Goal: Contribute content: Contribute content

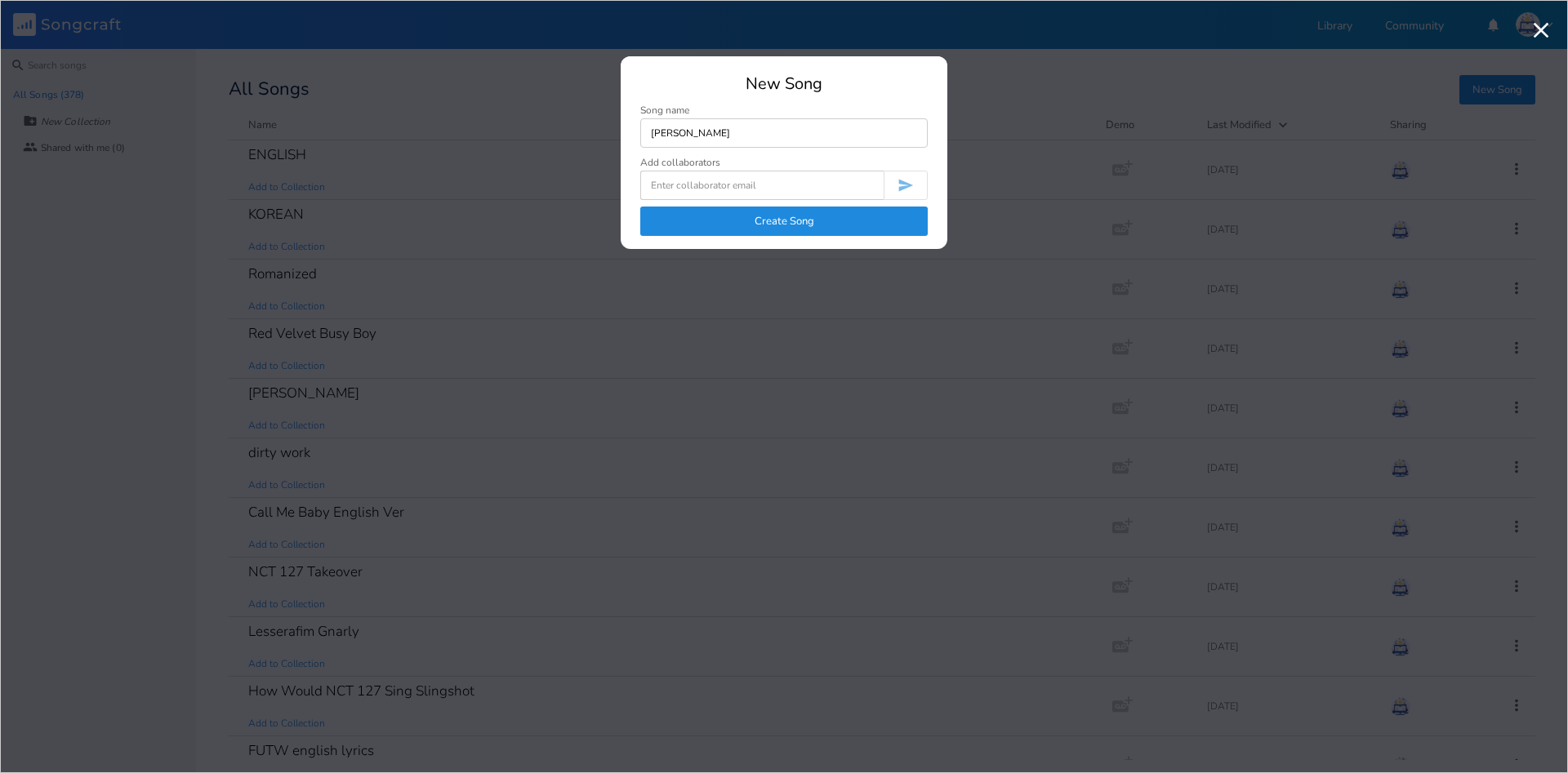
type input "[PERSON_NAME]"
click at [888, 208] on button "Create Song" at bounding box center [783, 220] width 288 height 29
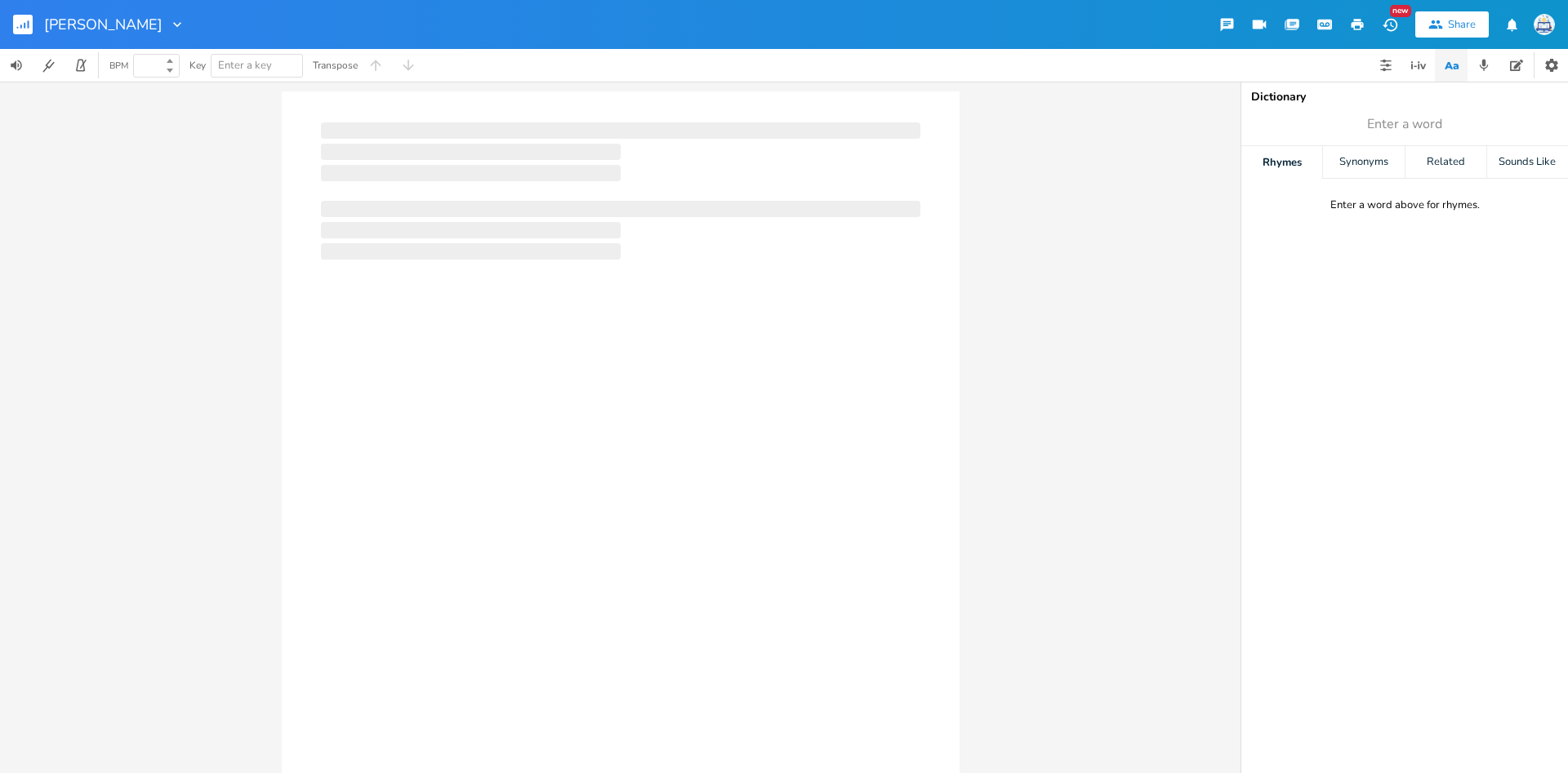
type input "100"
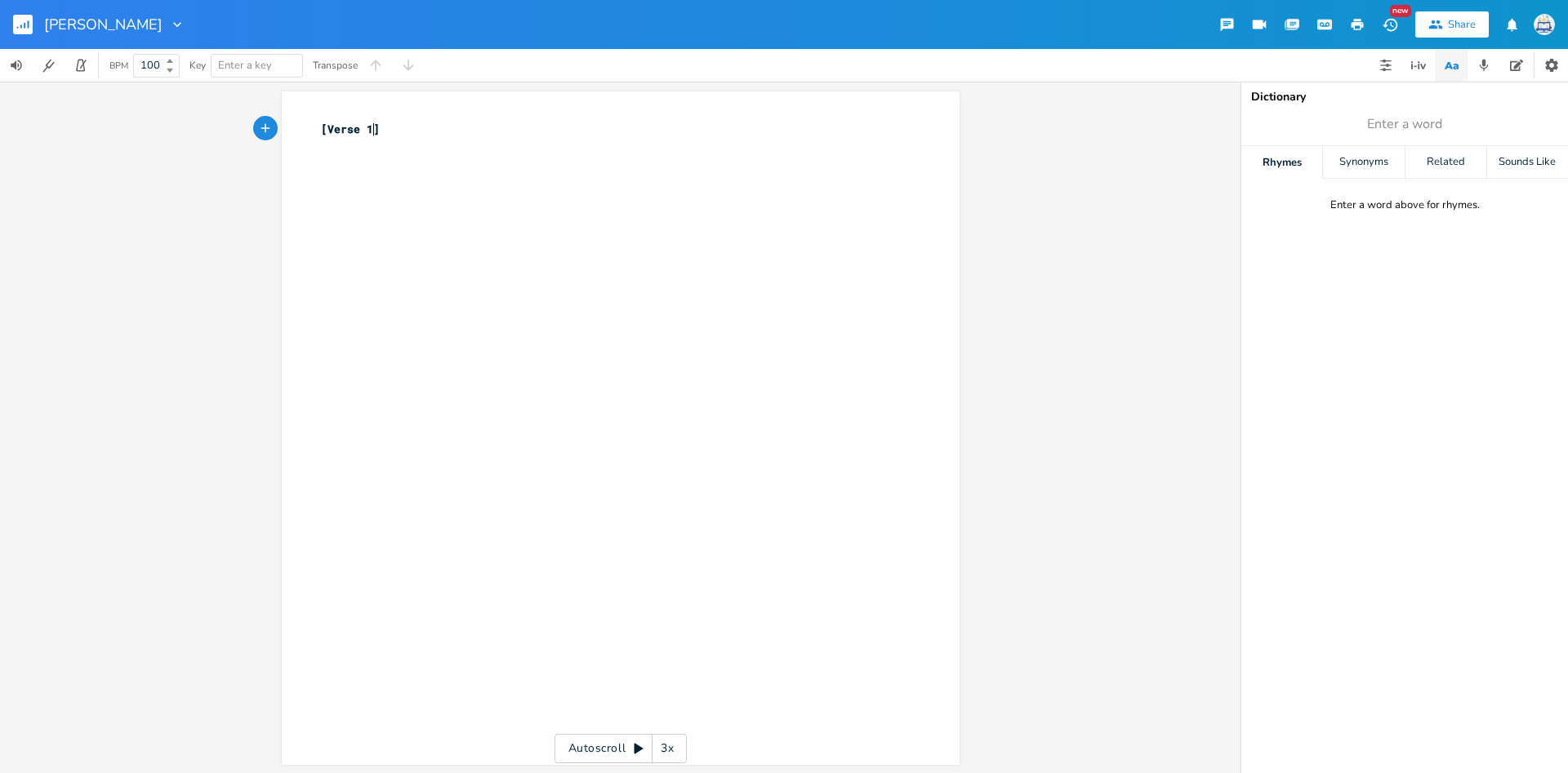
type textarea "[Verse 1]"
type textarea "They say I'm crazy 'bout my love for"
type textarea "you"
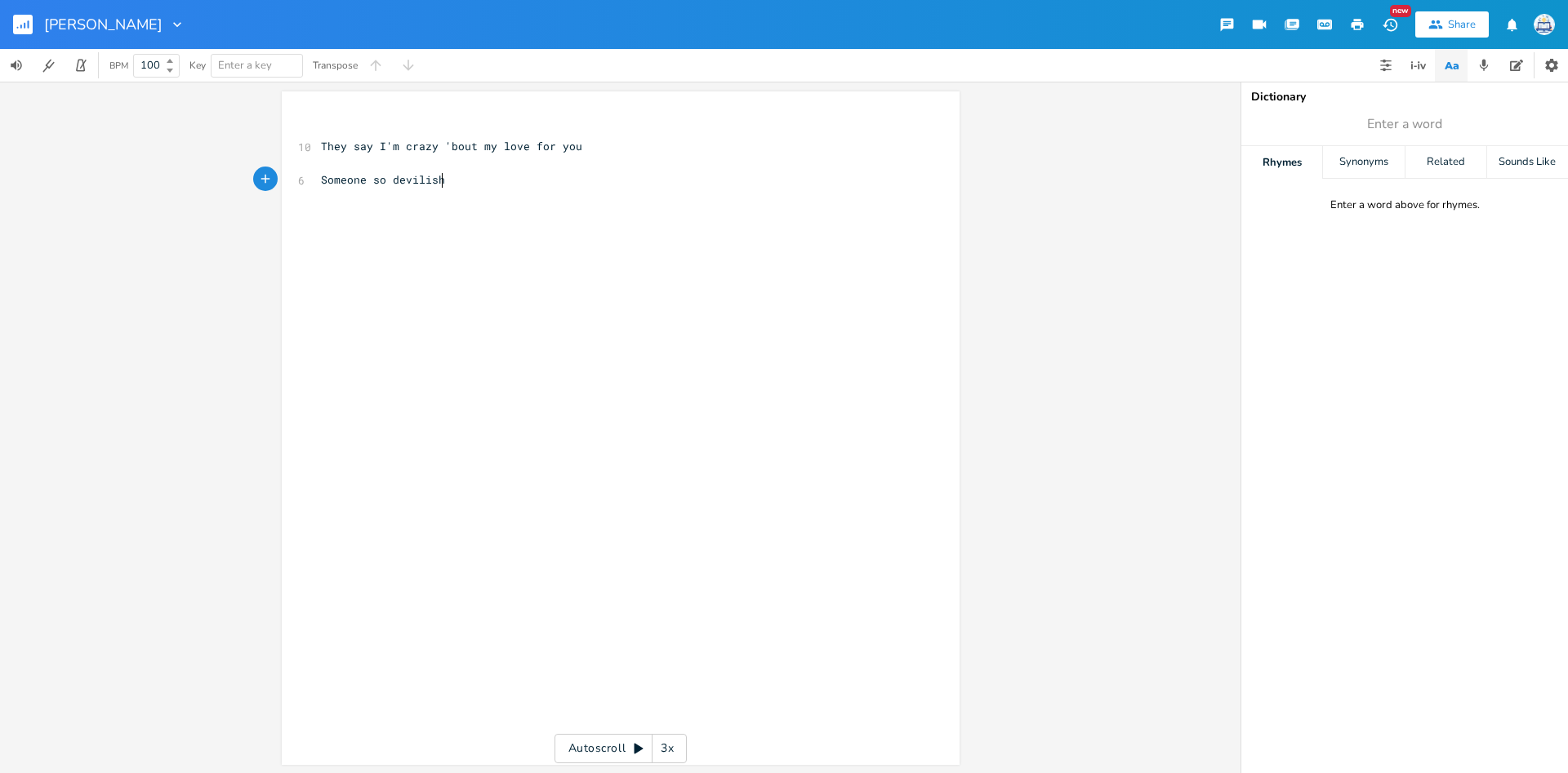
type textarea "Someone so devilish"
type textarea ", it can't be true"
type textarea "They say you want me to yourself"
type textarea "You want me all to yourself"
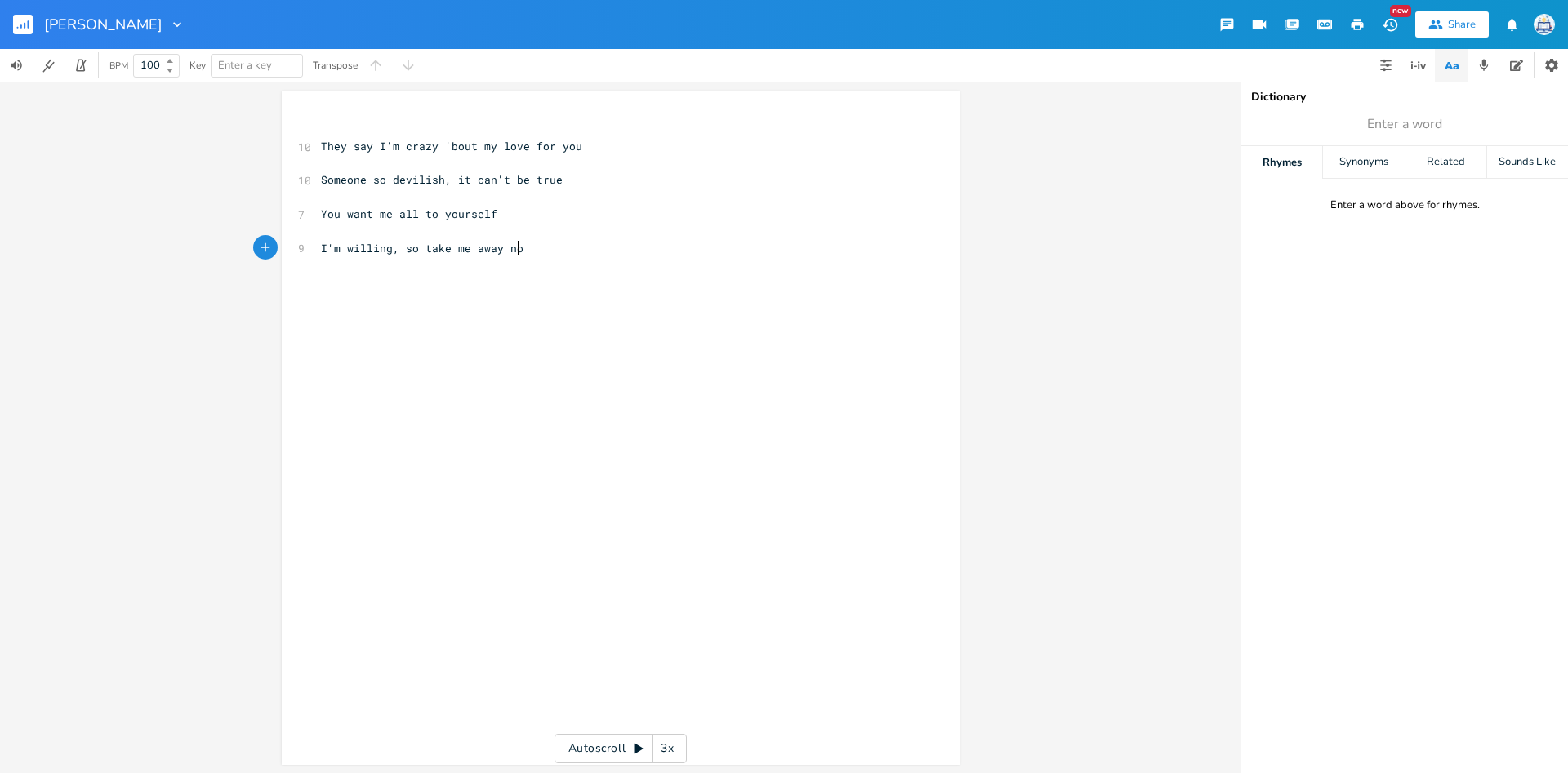
type textarea "I'm willing, so take me away now"
type textarea "N"
type textarea "Baby, I'll be o"
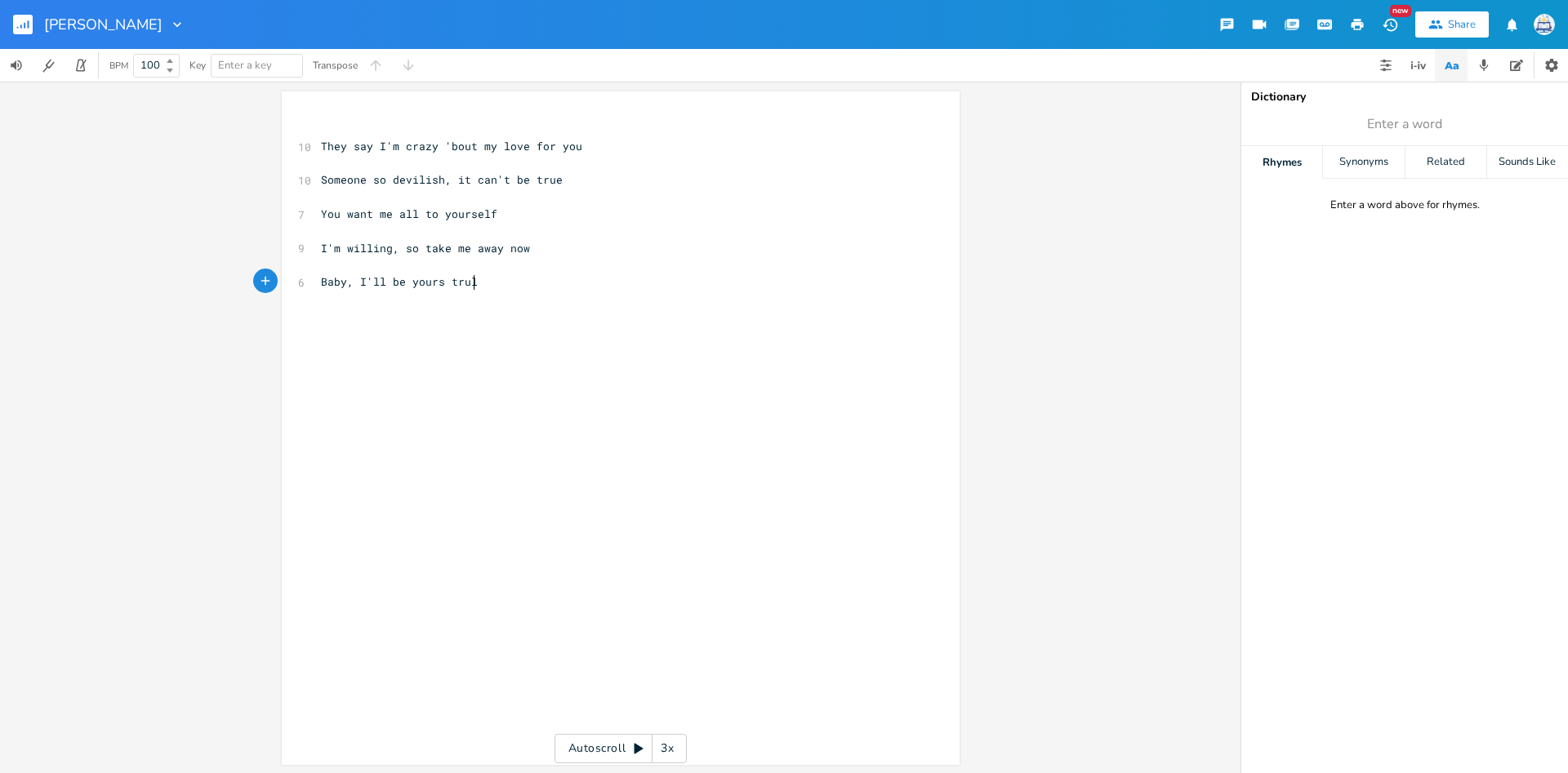
type textarea "yours truly"
type textarea "I'm that kind of lover, you"
type textarea "r you"
type textarea "er,"
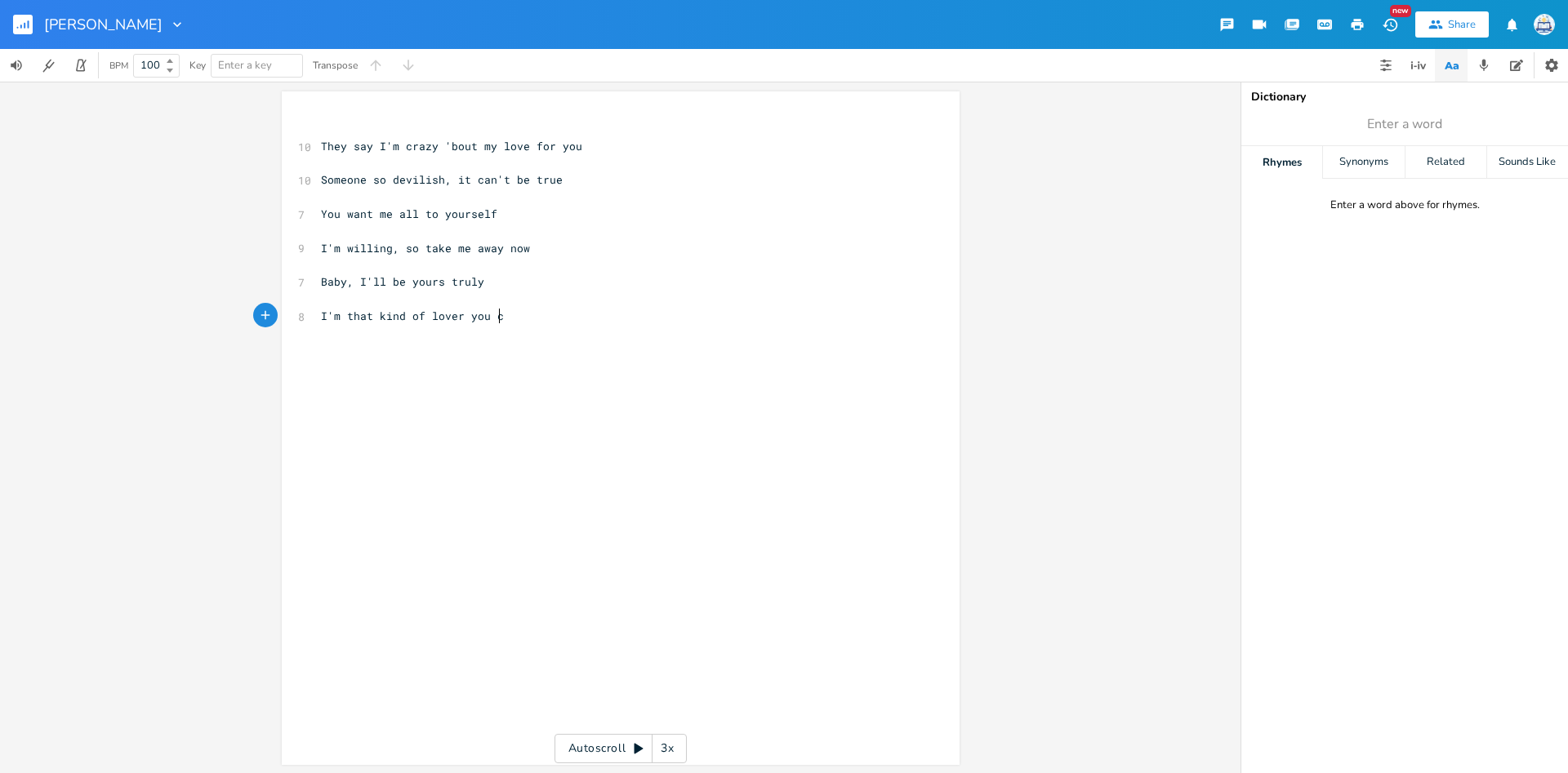
type textarea "you can"
type textarea "ontro-o-o-ol"
type textarea "-l and break me in"
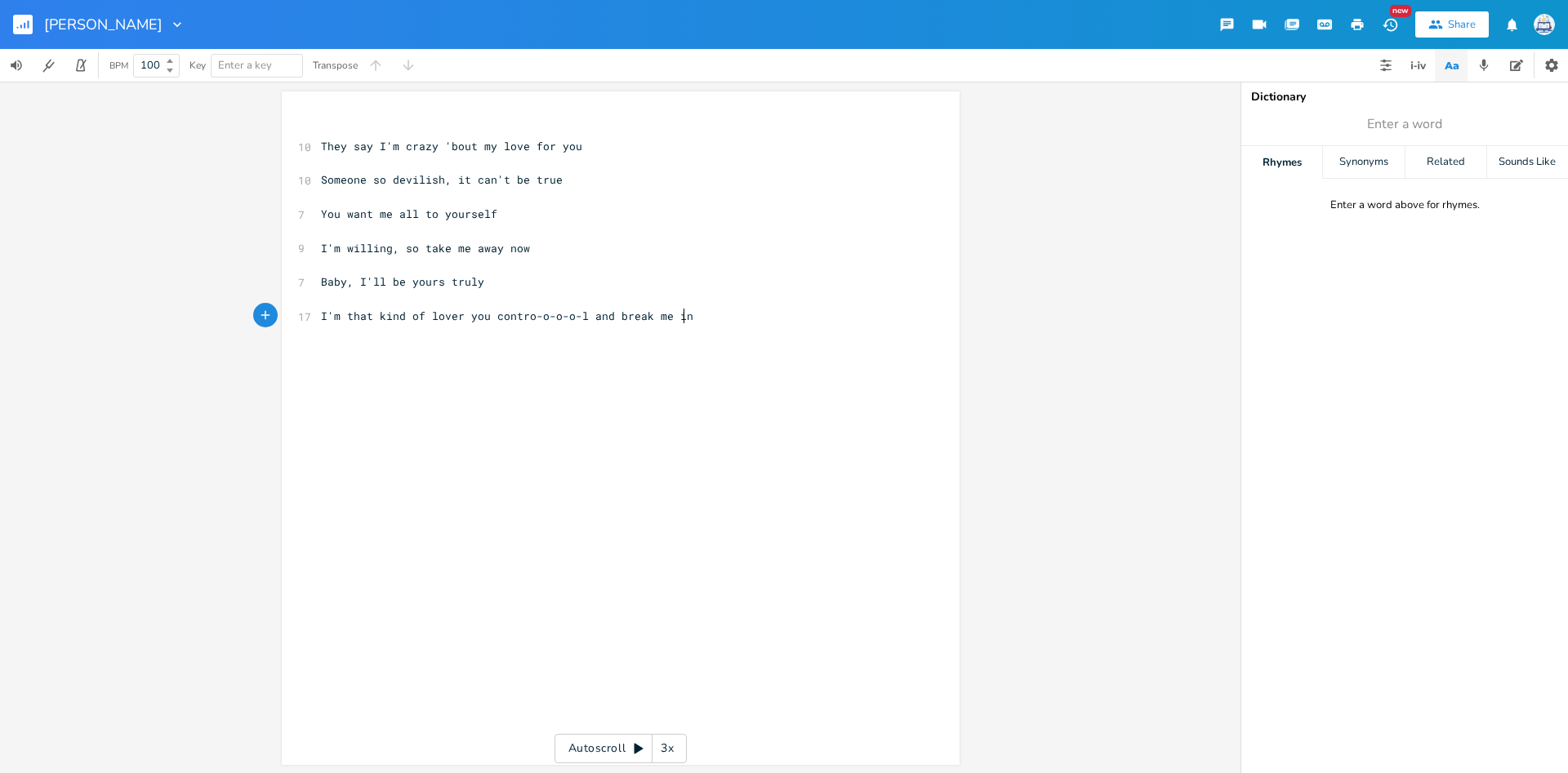
scroll to position [5, 0]
type textarea "Scruff me by the collar"
type textarea "R"
type textarea "Take me by the collar"
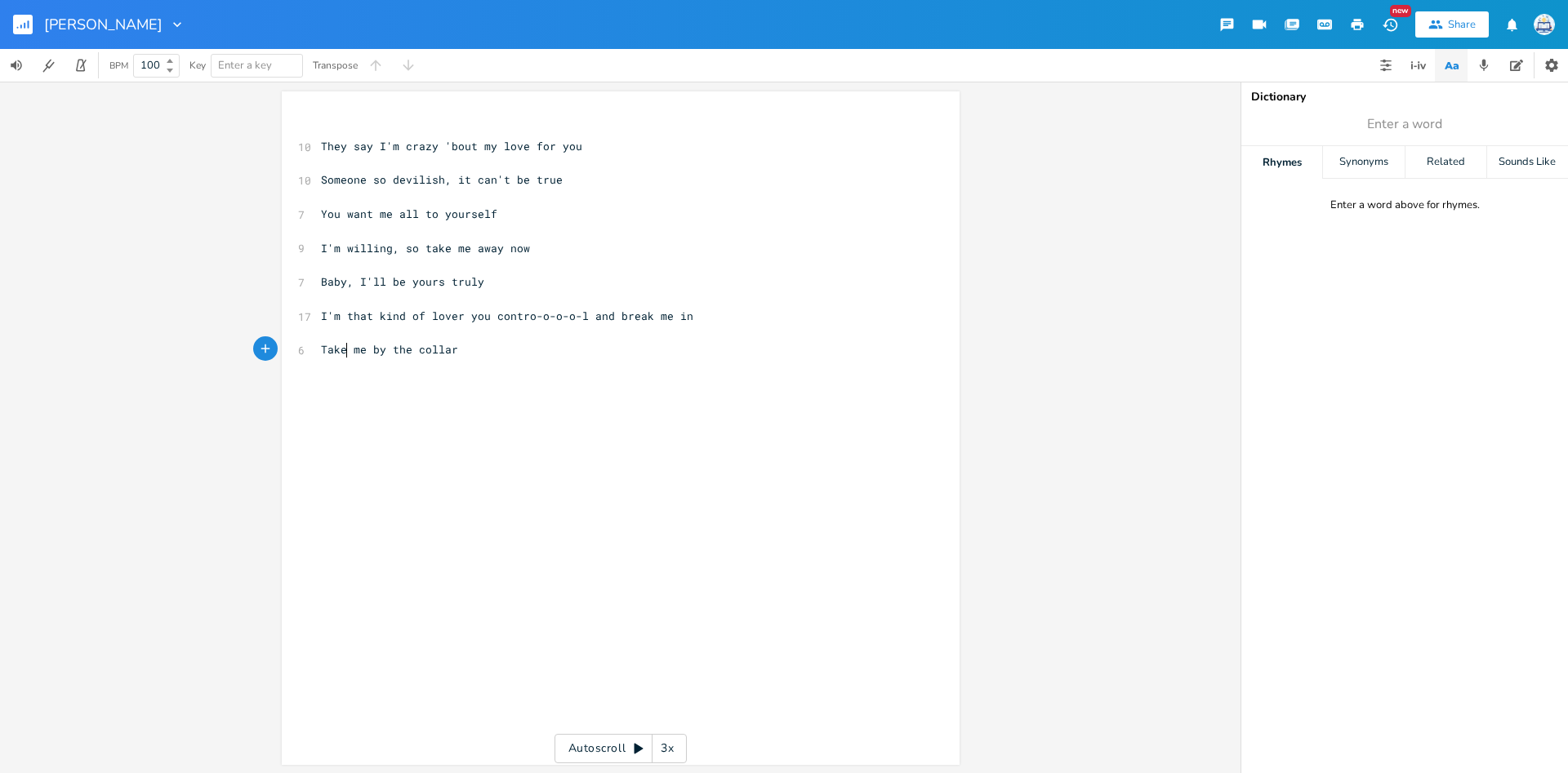
scroll to position [5, 27]
drag, startPoint x: 346, startPoint y: 354, endPoint x: 309, endPoint y: 354, distance: 37.0
click at [309, 354] on div "Take x ​ 10 They say I'm crazy 'bout my love for you ​ 10 Someone so devilish, …" at bounding box center [620, 427] width 678 height 673
type textarea "Scruff"
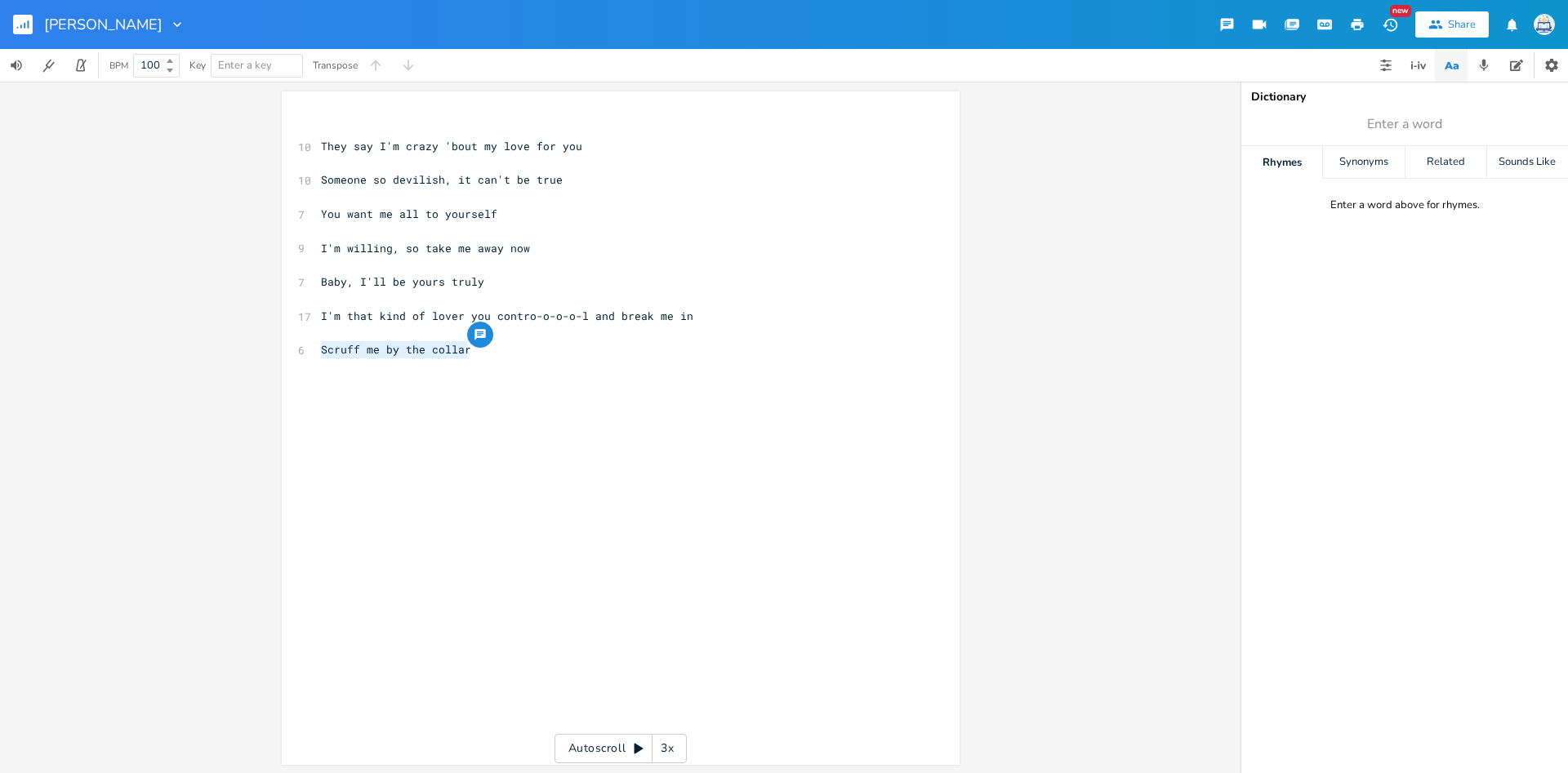
drag, startPoint x: 467, startPoint y: 353, endPoint x: 303, endPoint y: 352, distance: 164.0
click at [318, 352] on div "6 Scruff me by the collar" at bounding box center [612, 349] width 589 height 17
type textarea "You scruff me bu"
type textarea "u"
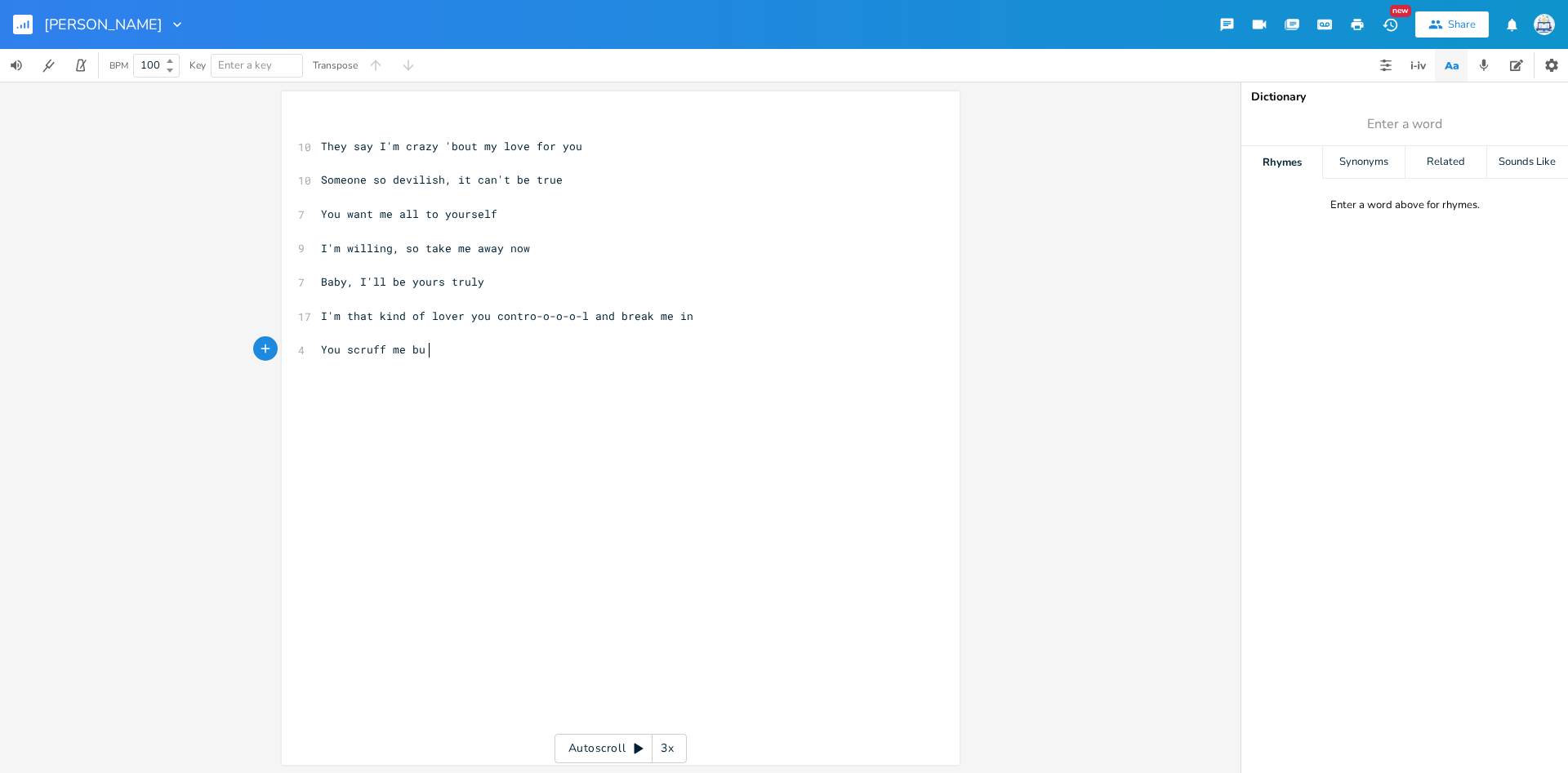
scroll to position [5, 0]
type textarea "y the collar"
type textarea "Sru"
type textarea "[PERSON_NAME] me by the collar, and show me"
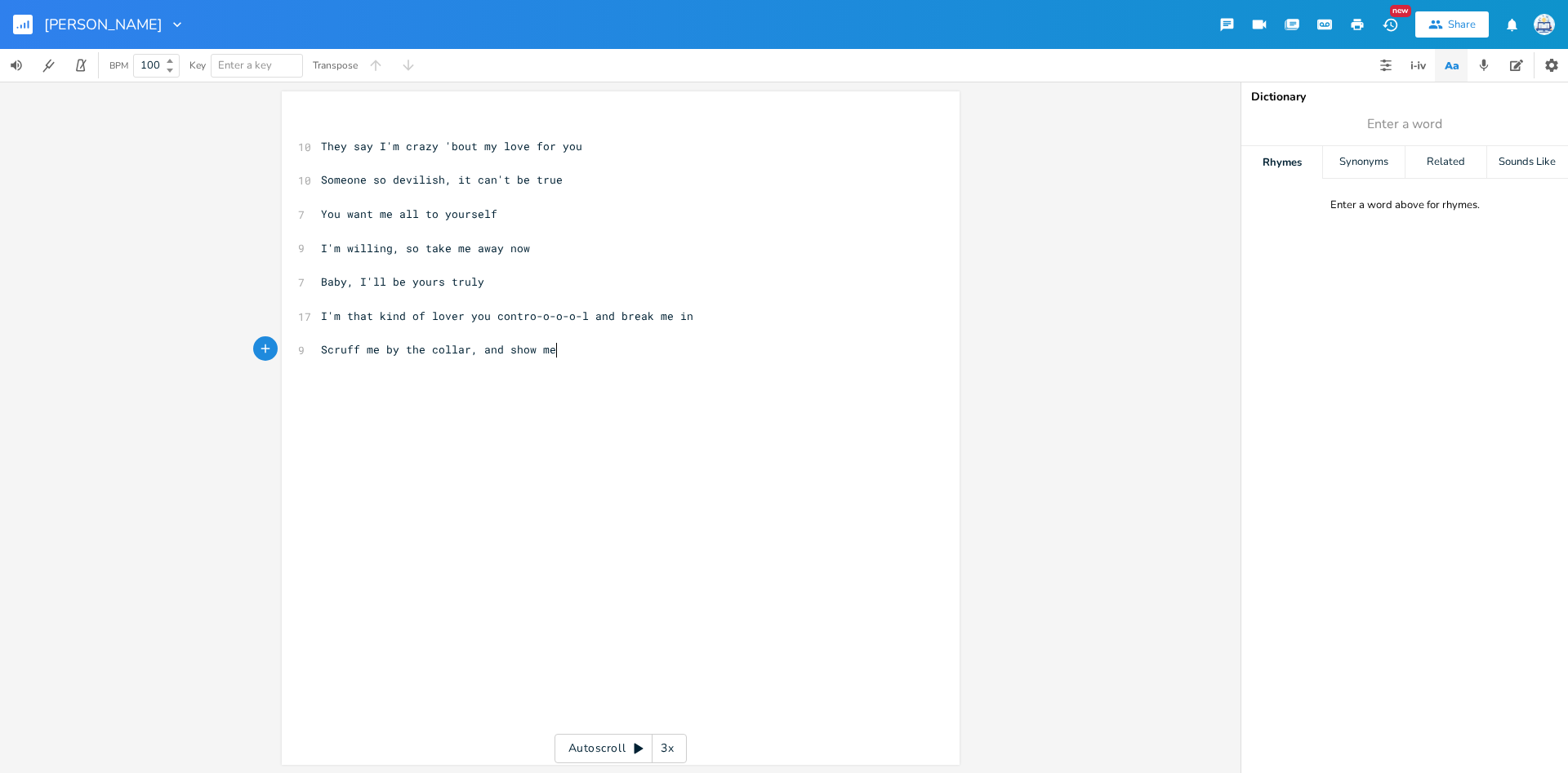
scroll to position [5, 92]
type textarea "r, and show me 0"
type textarea "o-o-o-off"
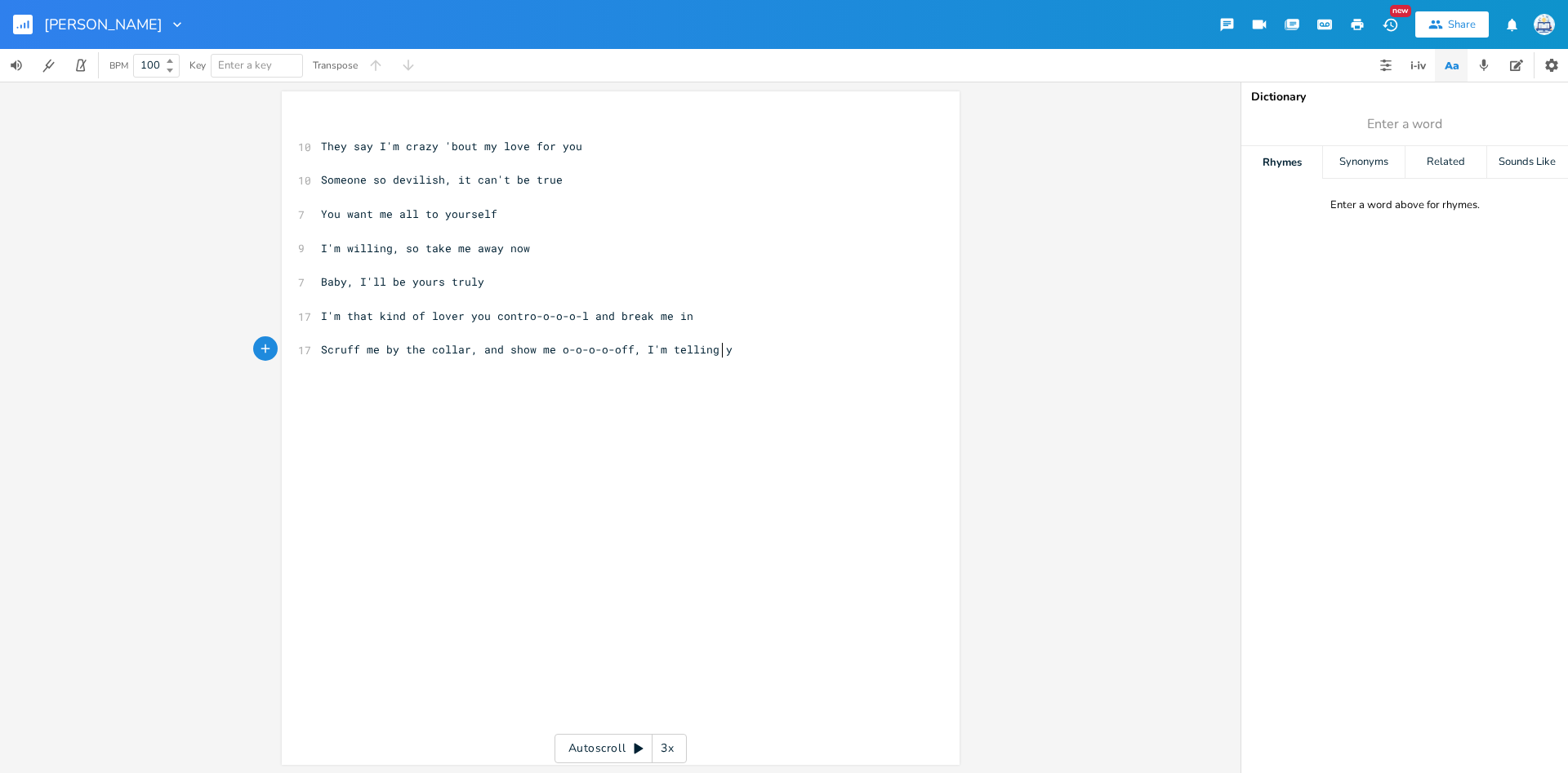
type textarea "-off, I'm telling you"
type textarea "I want it thee"
type textarea "e"
type textarea "re, so he"
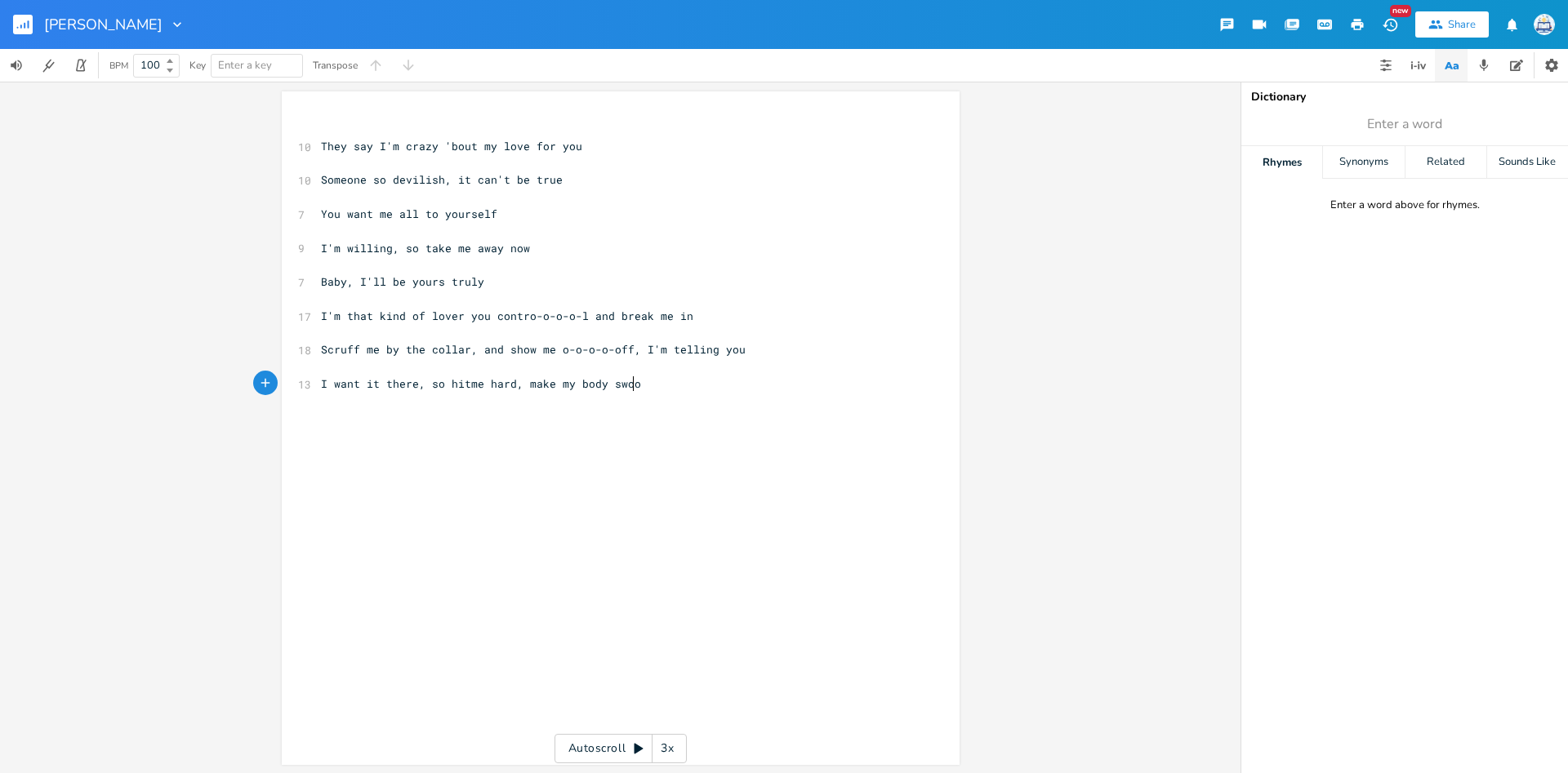
type textarea "itme hard, make my body [MEDICAL_DATA]"
click at [467, 387] on span "I want it there, so hitme hard, make my body [MEDICAL_DATA]" at bounding box center [514, 383] width 386 height 15
click at [442, 415] on pre "​" at bounding box center [612, 417] width 589 height 17
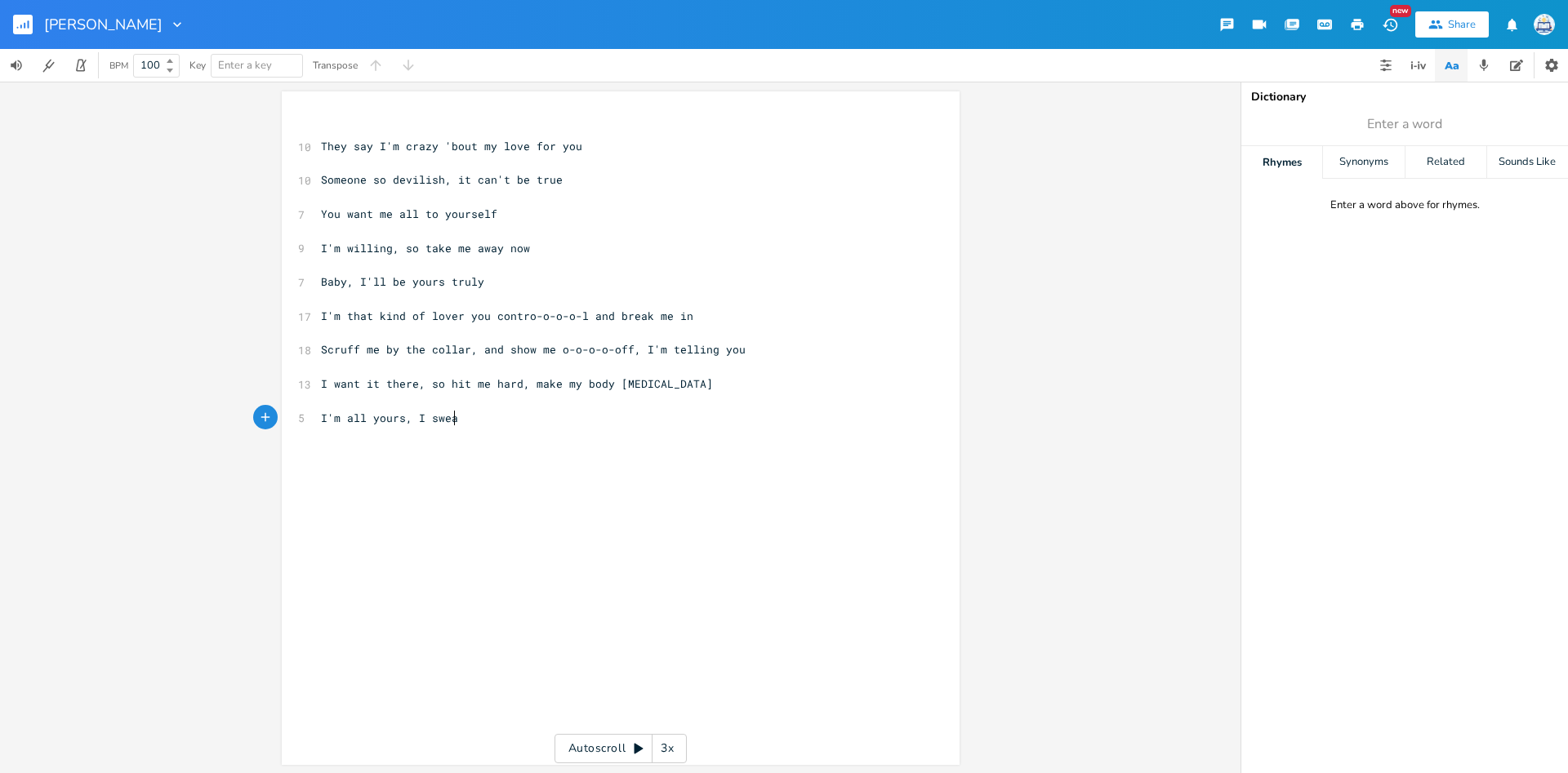
type textarea "I'm all yours, I swear"
type textarea "Your love is never too much, baby"
type textarea "You're crazy, I'm foolish, we make a great pair"
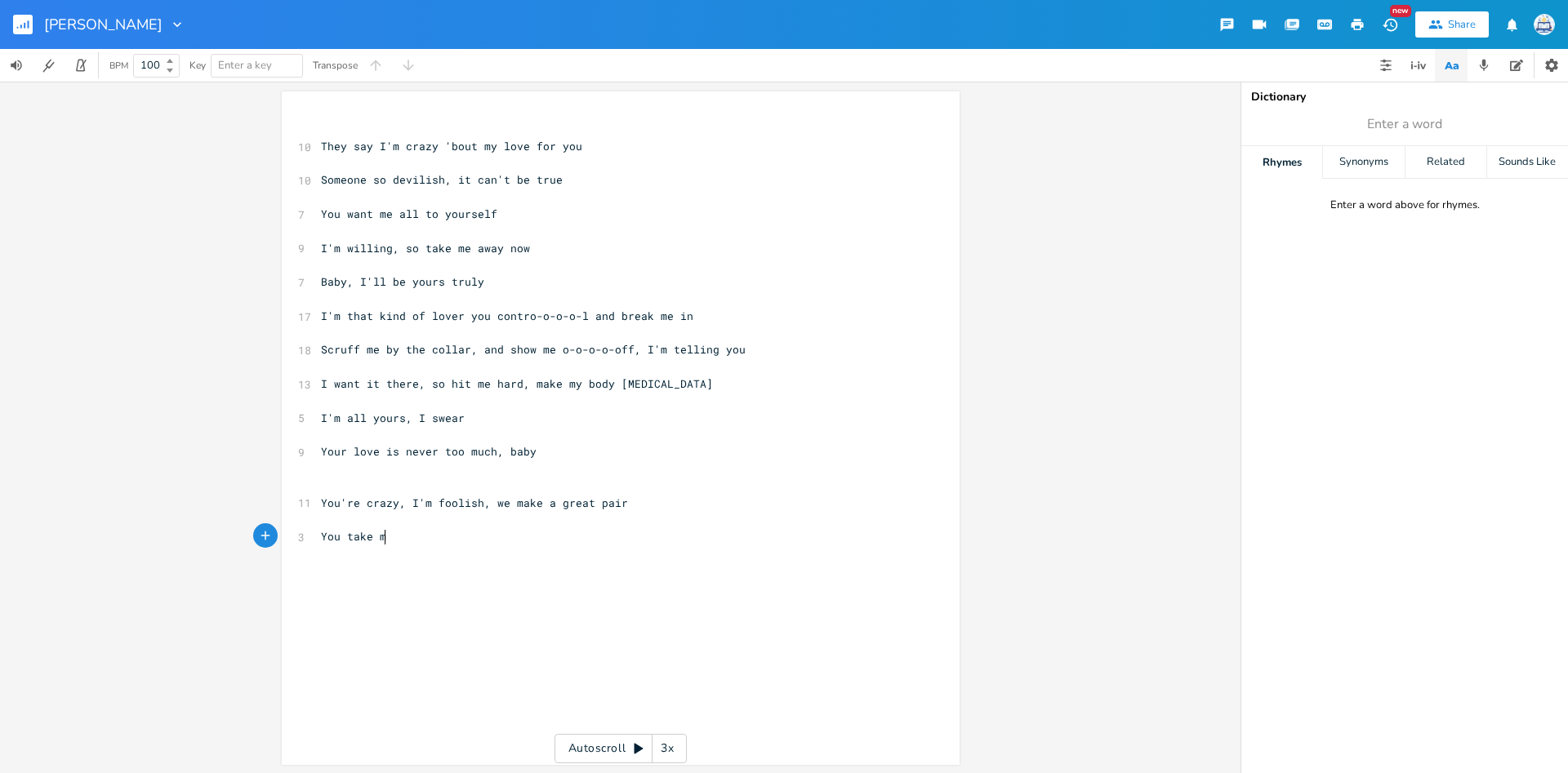
type textarea "You take ma"
type textarea "e apart and touch me anywhere"
type textarea "I melt like i'm butt"
type textarea "butter, I do"
type textarea "'m just like putty when you"
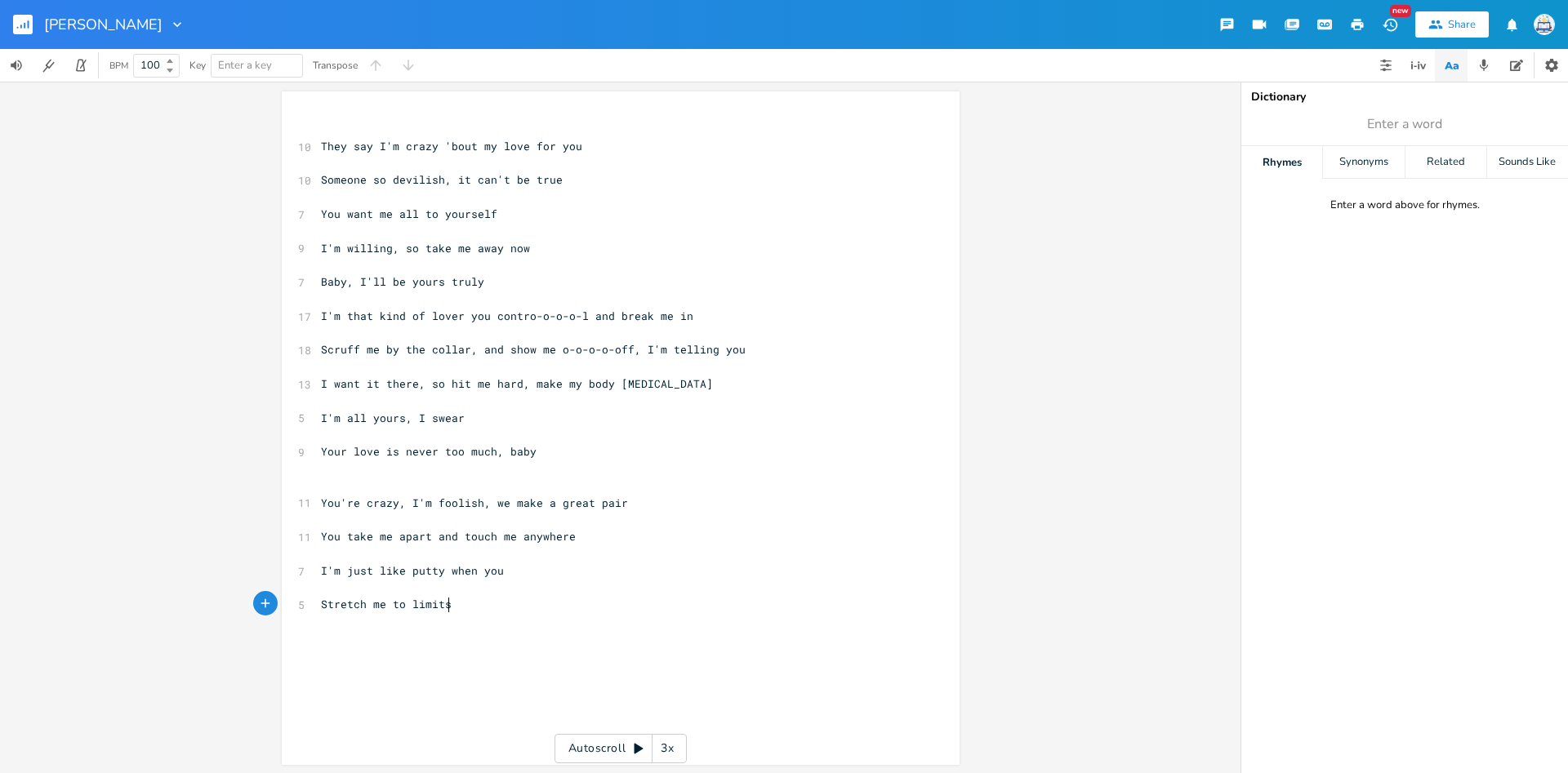
scroll to position [5, 112]
type textarea "Stretch me to limits'="
type textarea "Your=;re ="
type textarea ";re"
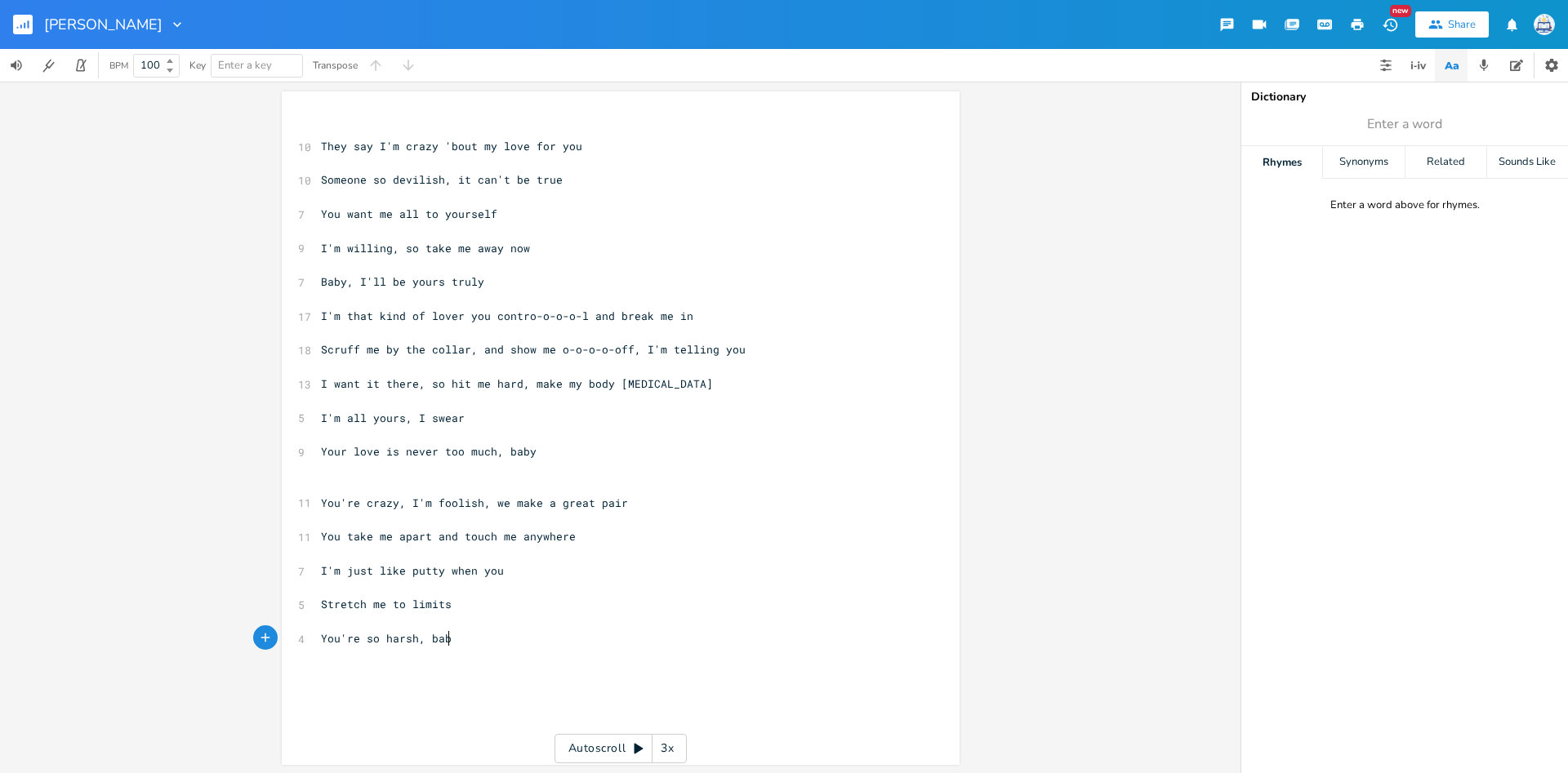
type textarea "'re so harsh, baby"
click at [320, 644] on pre "You're so harsh, baby" at bounding box center [612, 638] width 589 height 17
type textarea "=="
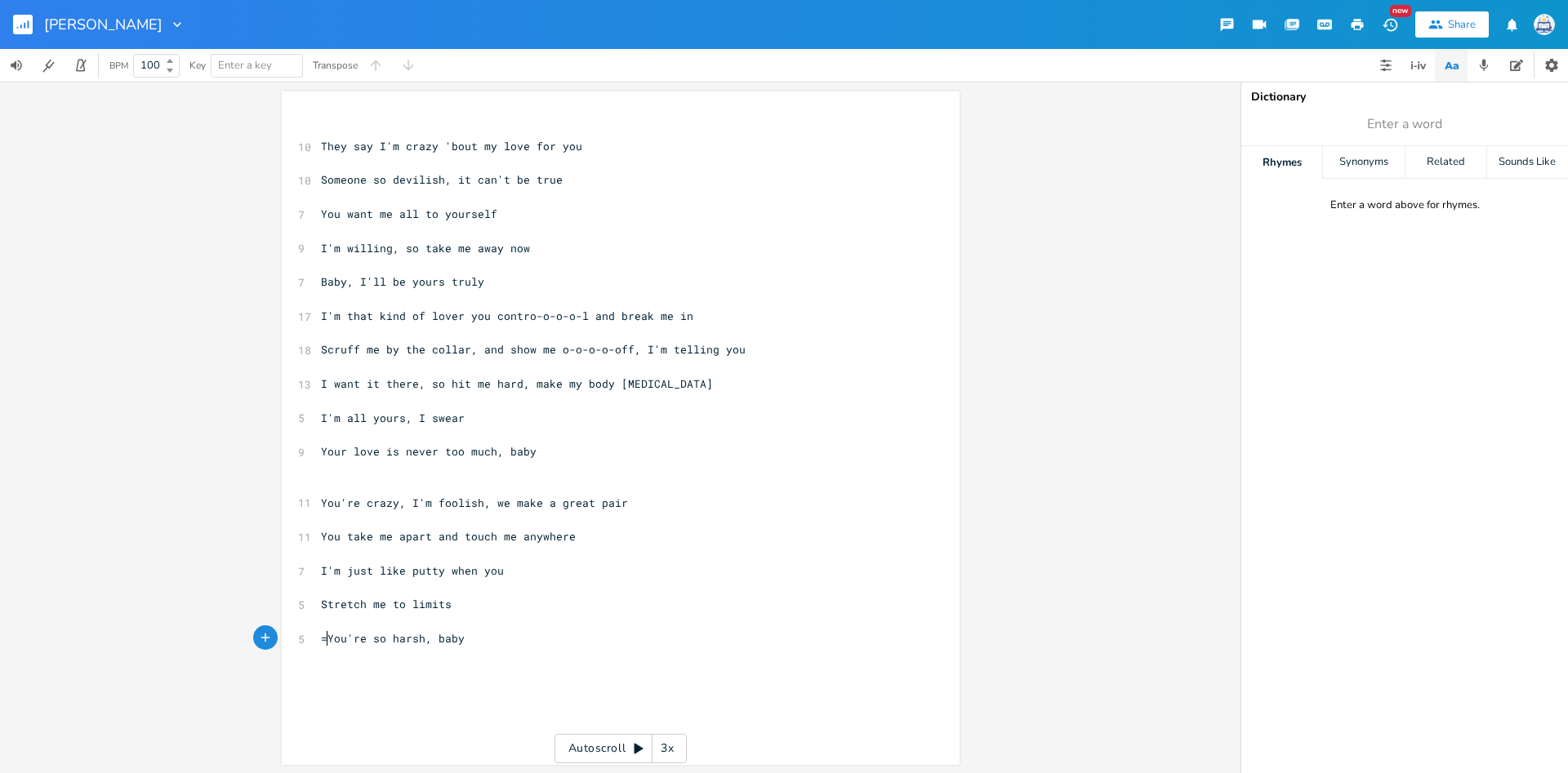
type textarea "="
type textarea ","
click at [572, 607] on span "Stretch me to limits, You're so harsh, baby" at bounding box center [461, 603] width 281 height 15
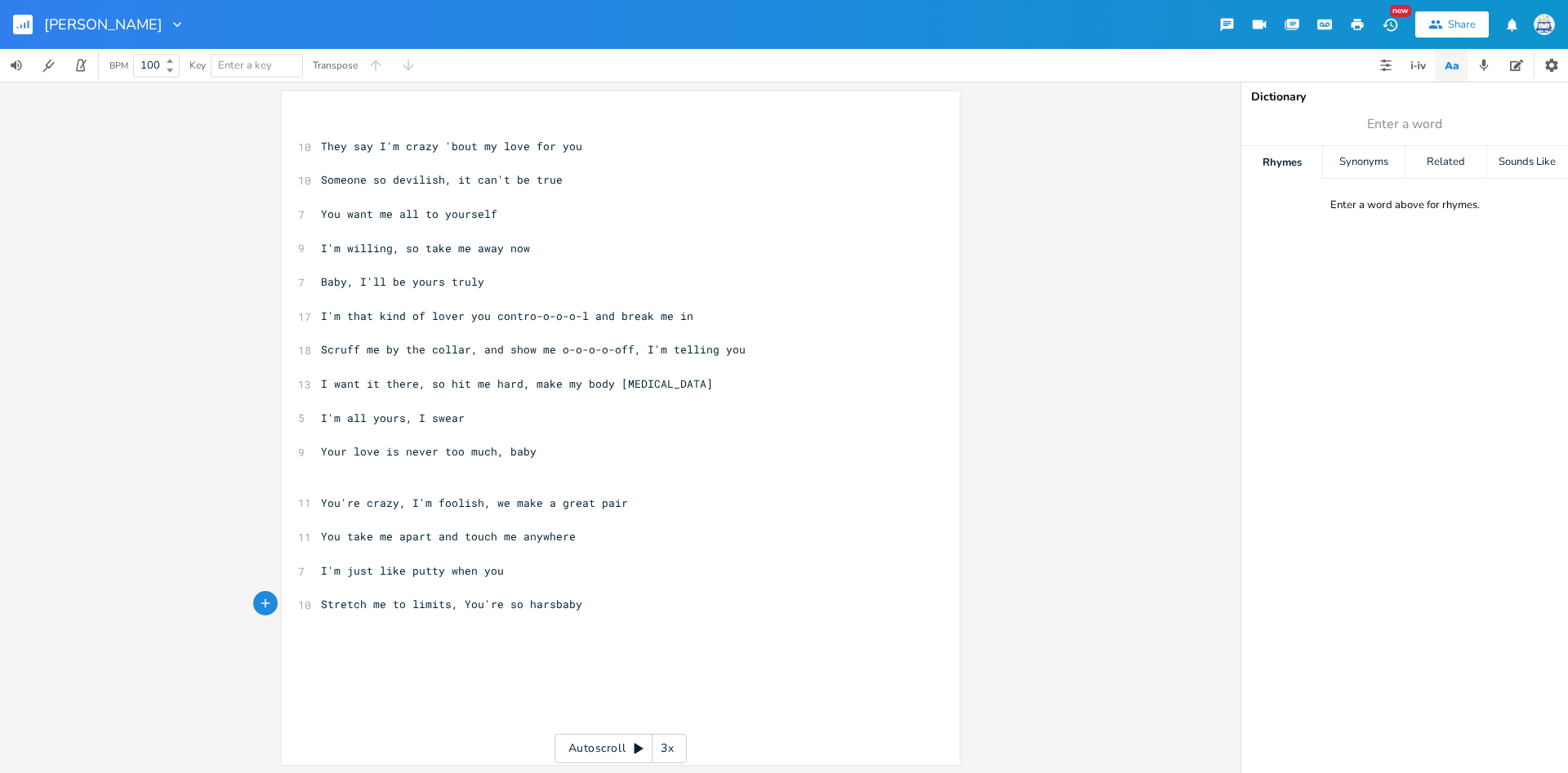
type textarea "h"
click at [322, 631] on span "baby" at bounding box center [334, 638] width 27 height 15
click at [332, 636] on span "baby" at bounding box center [334, 638] width 27 height 15
click at [327, 640] on span "baby" at bounding box center [334, 638] width 27 height 15
type textarea "B"
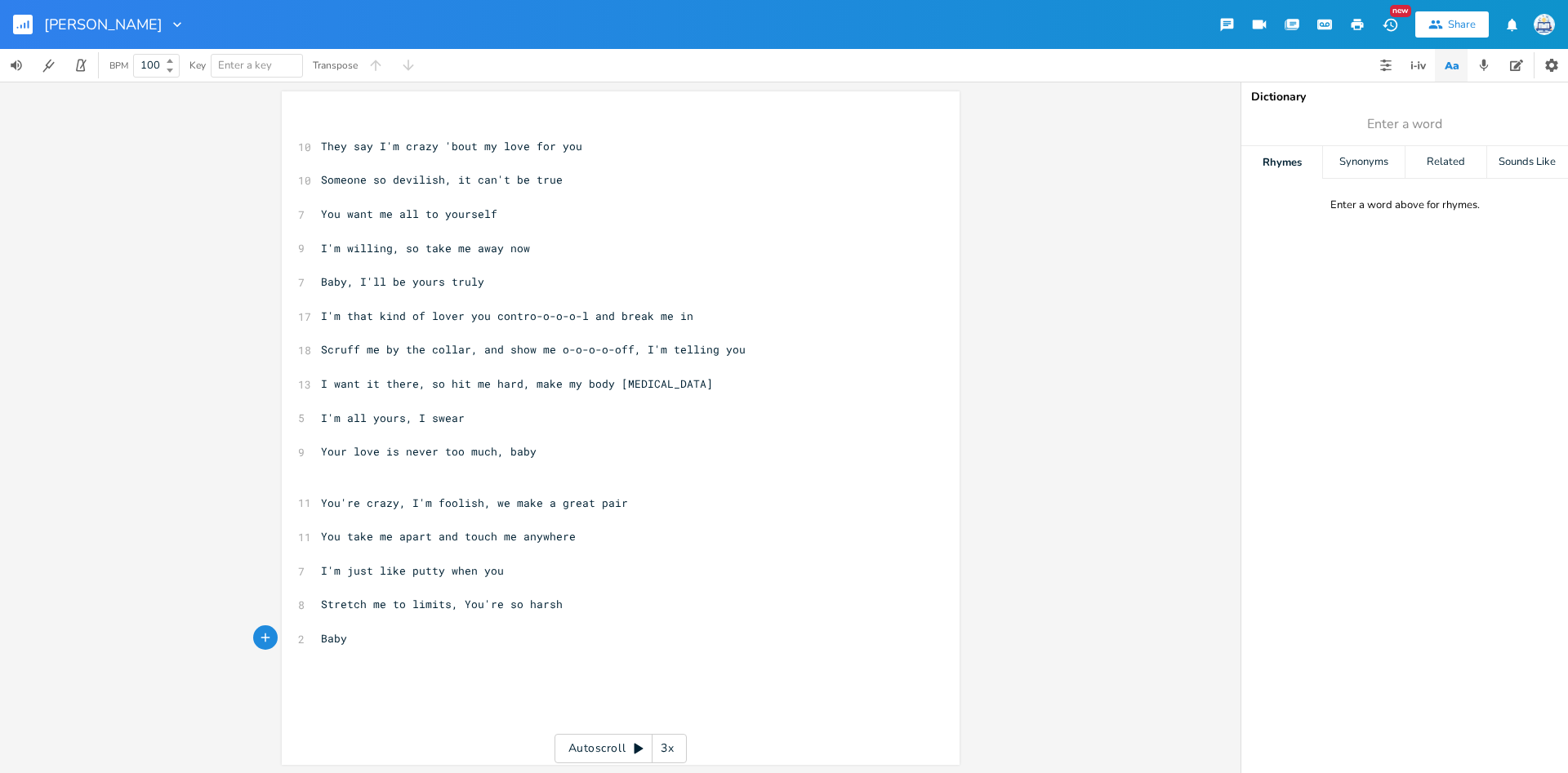
click at [350, 639] on pre "Baby" at bounding box center [612, 638] width 589 height 17
type textarea ", give it"
type textarea "t"
type textarea "it to me rough, make me"
